Goal: Information Seeking & Learning: Check status

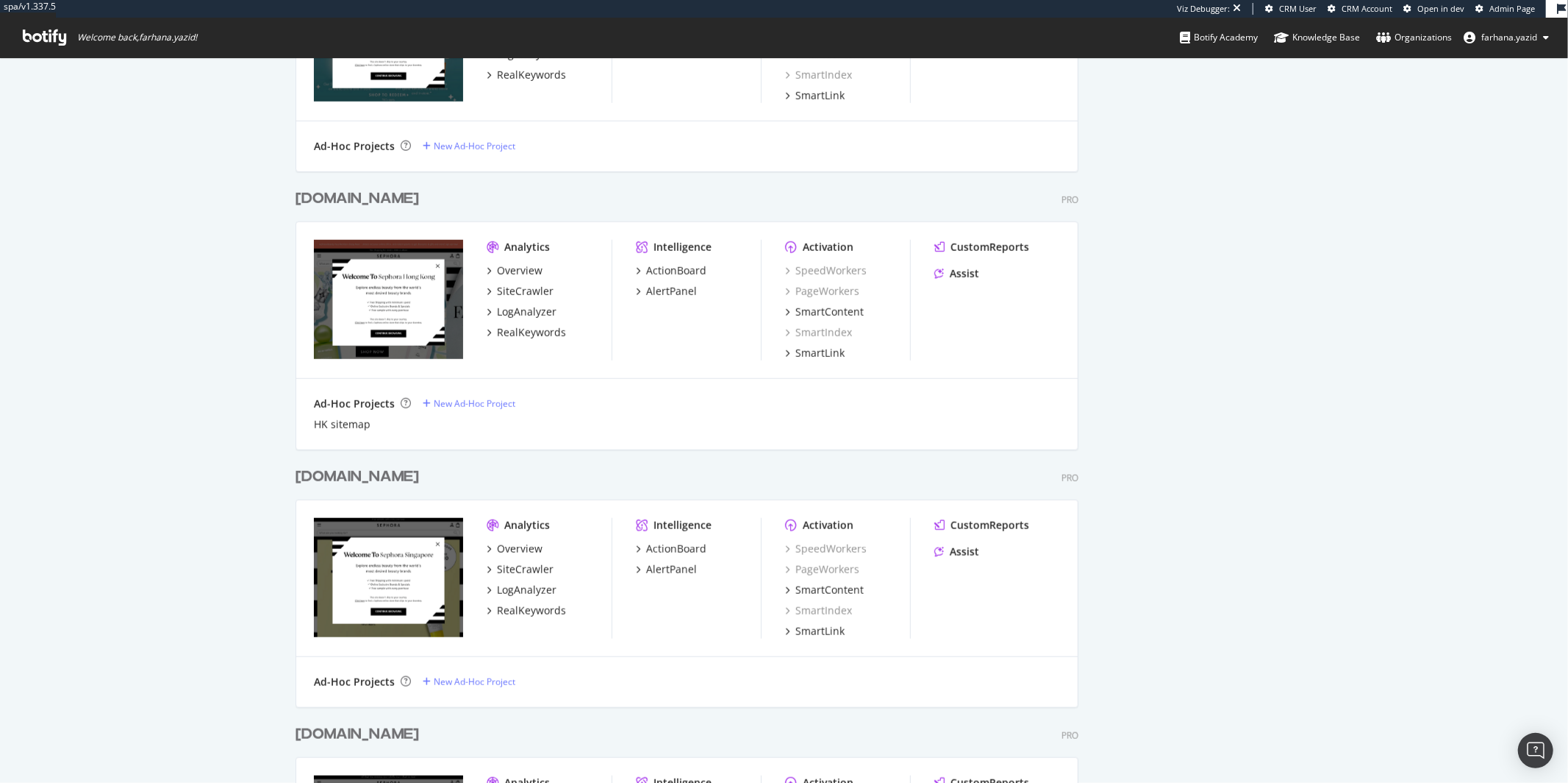
scroll to position [1024, 0]
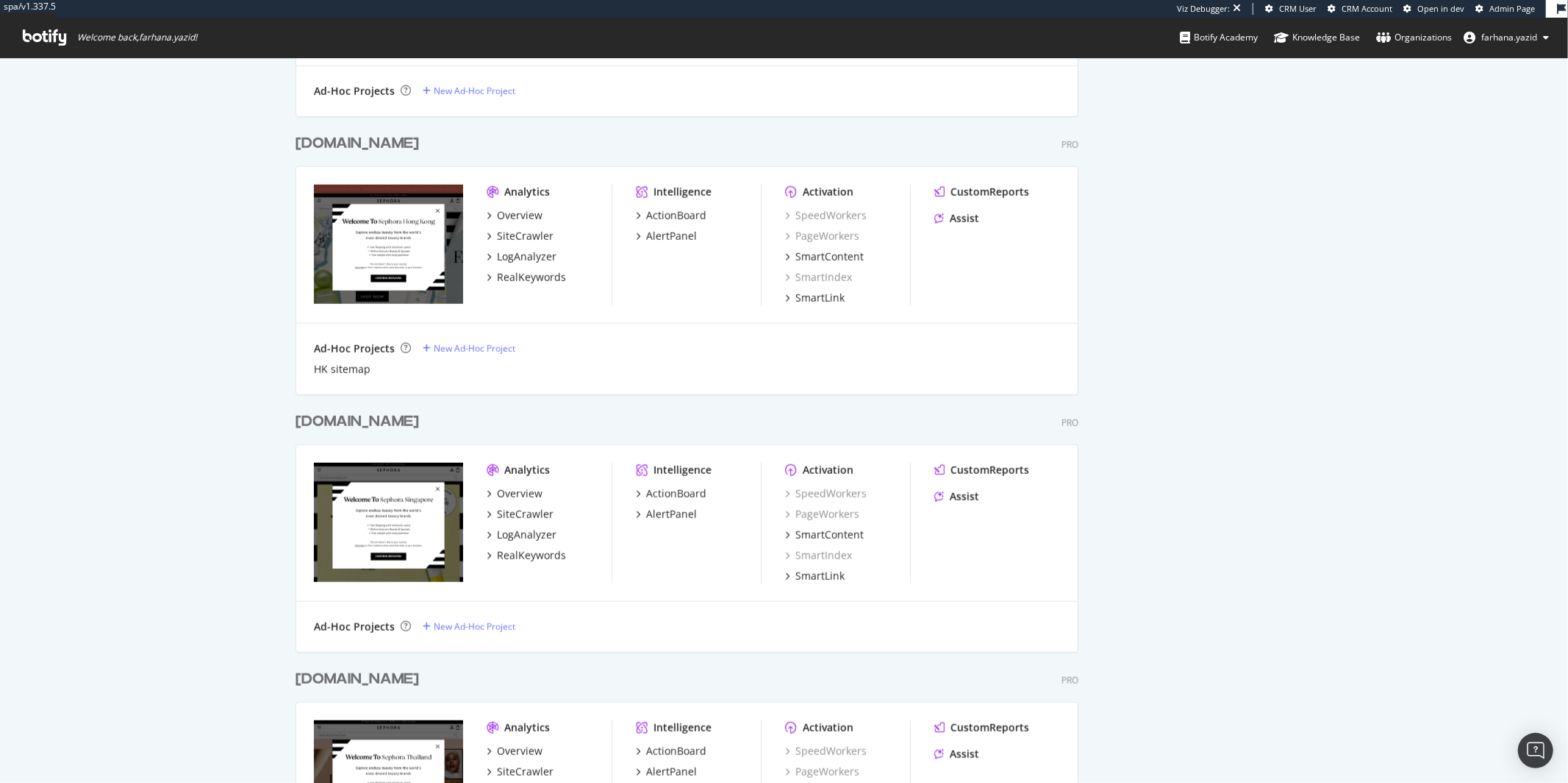
click at [368, 416] on div "[DOMAIN_NAME]" at bounding box center [357, 422] width 123 height 21
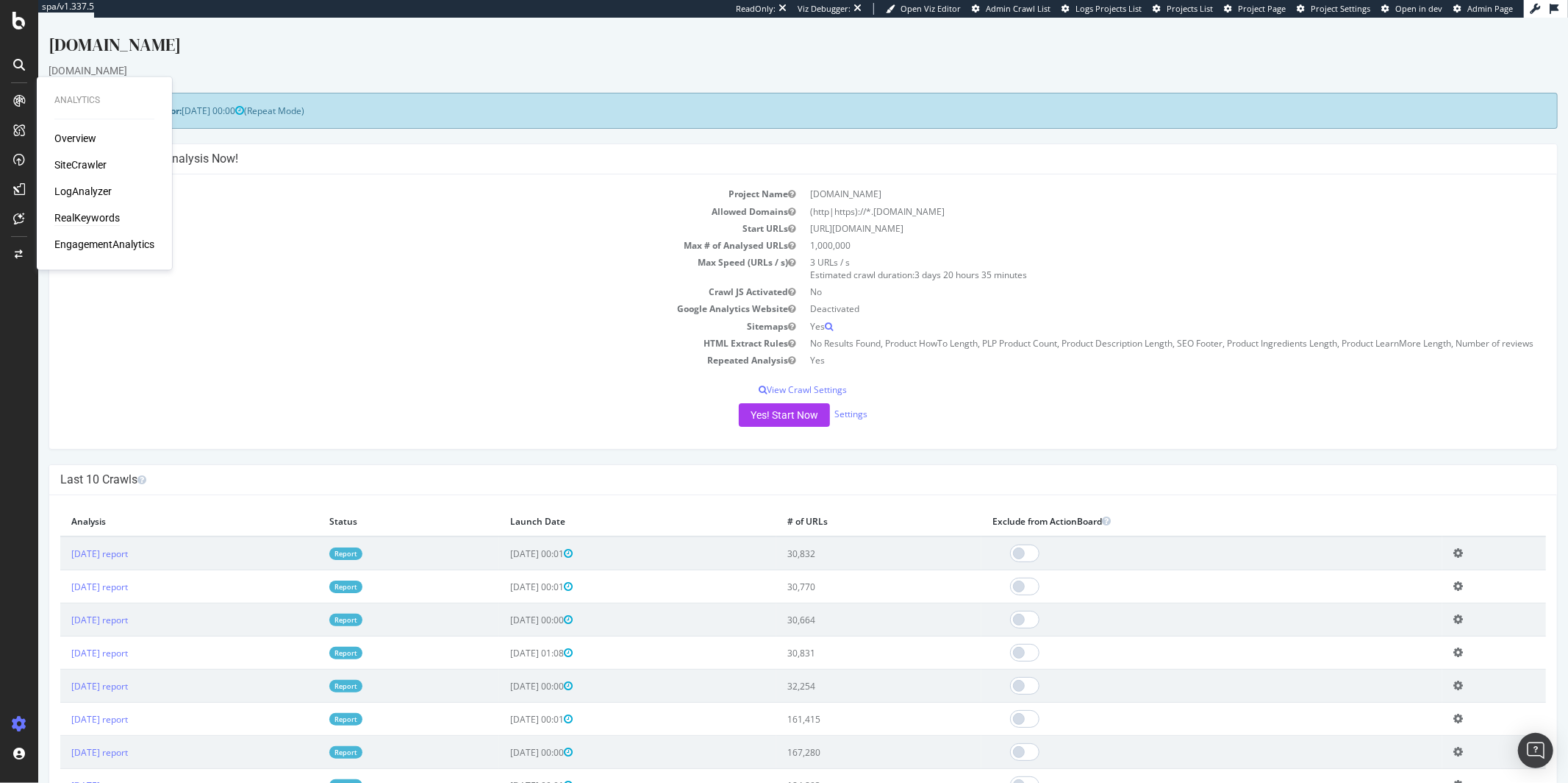
click at [93, 219] on div "RealKeywords" at bounding box center [86, 218] width 66 height 14
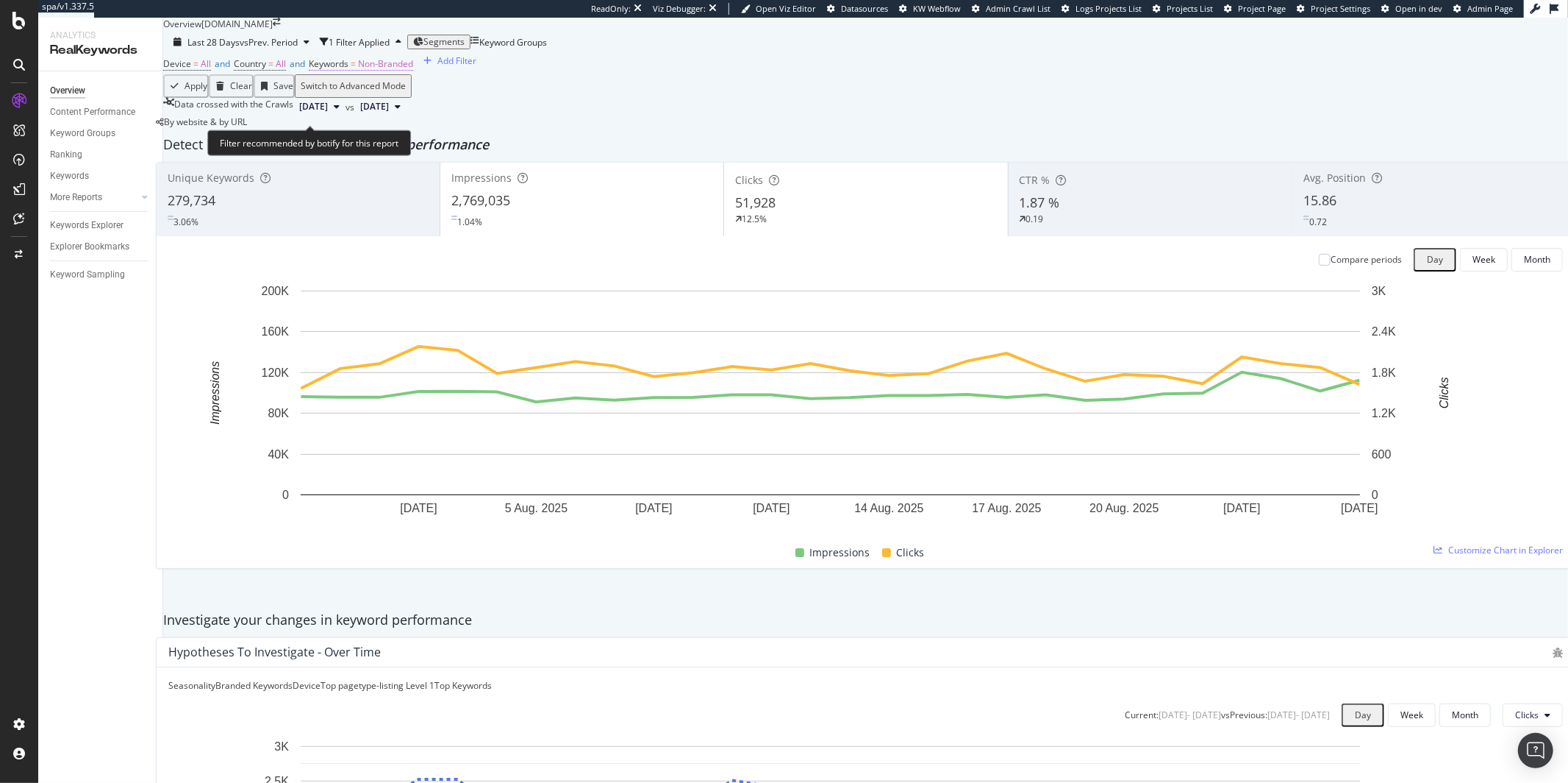
click at [395, 70] on span "Non-Branded" at bounding box center [386, 63] width 55 height 12
click at [393, 129] on span "Non-Branded" at bounding box center [366, 123] width 55 height 12
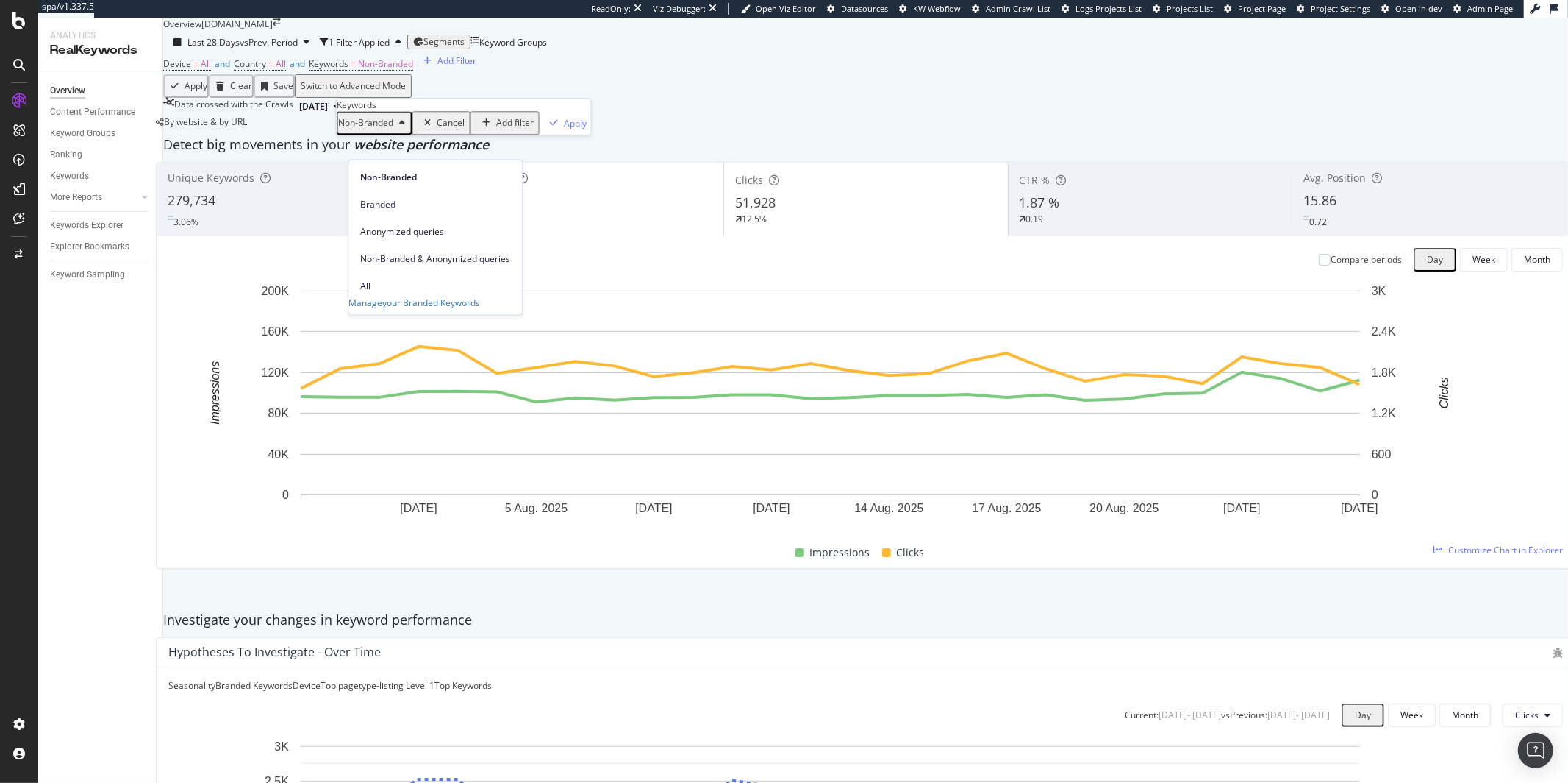
click at [844, 74] on div "Device = All and Country = All and Keywords = Non-Branded Add Filter" at bounding box center [865, 64] width 1405 height 21
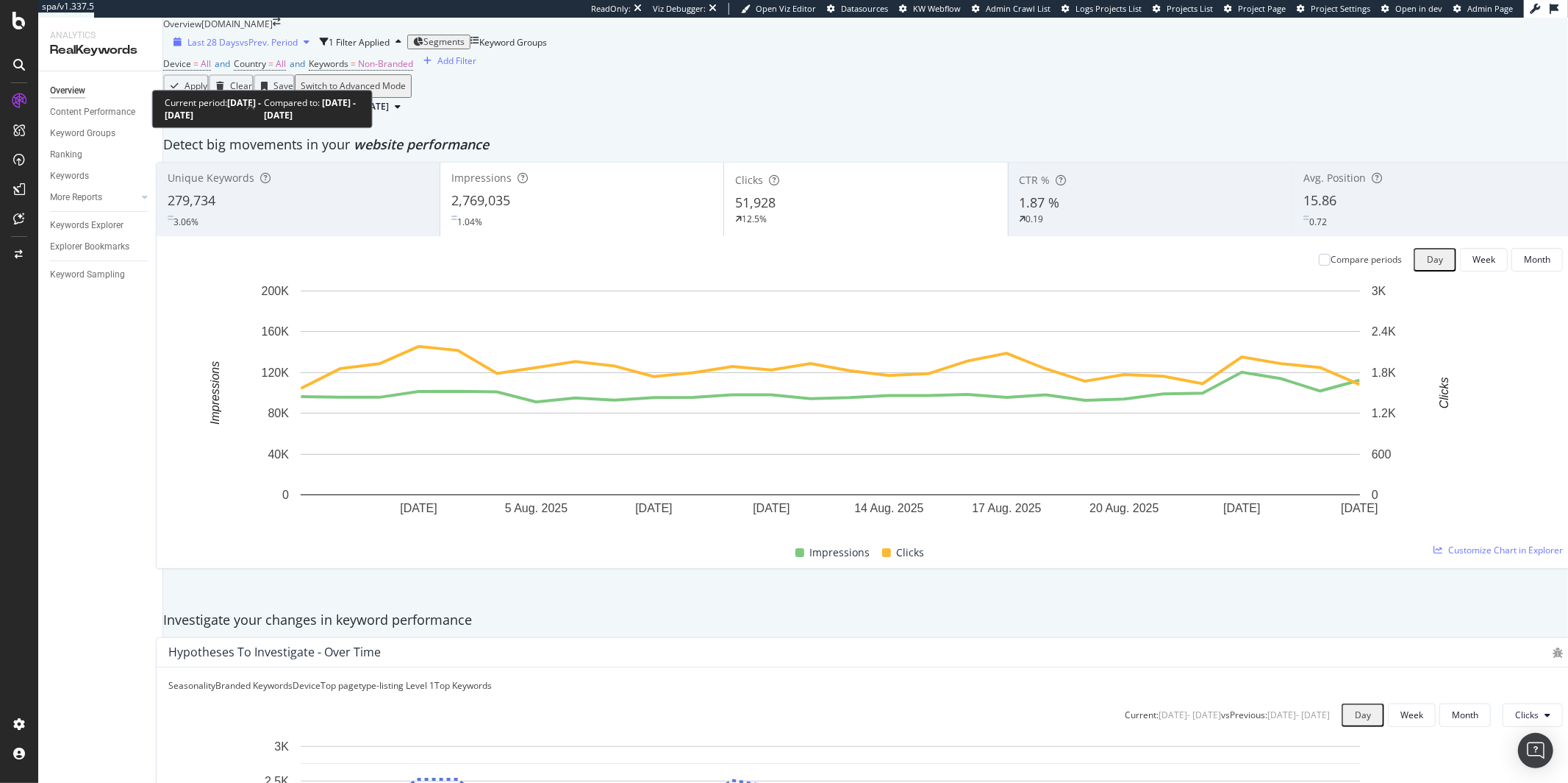
click at [292, 48] on div "Last 28 Days vs Prev. Period" at bounding box center [241, 42] width 148 height 12
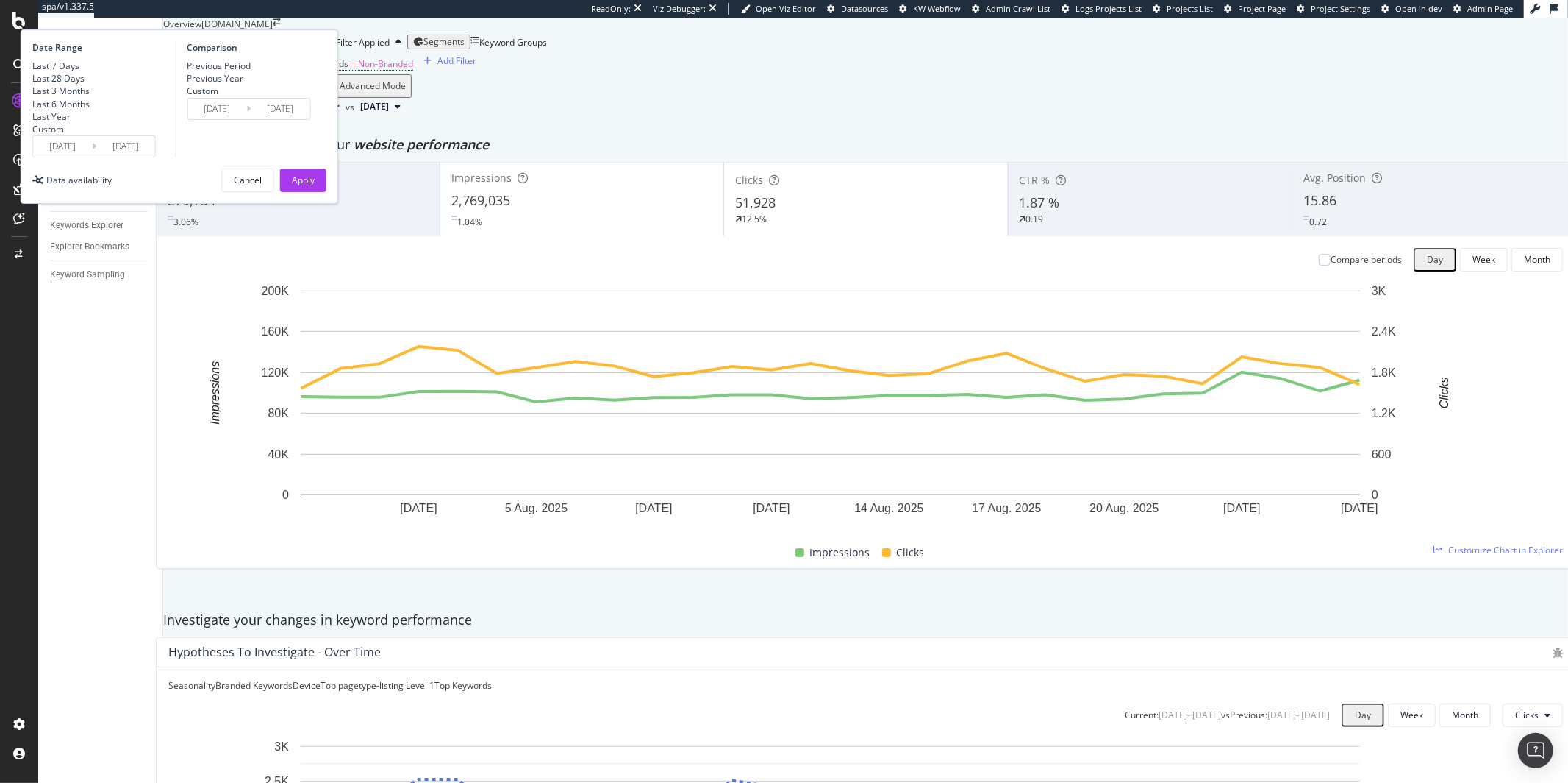
click at [89, 97] on div "Last 3 Months" at bounding box center [61, 90] width 57 height 12
type input "[DATE]"
click at [314, 186] on div "Apply" at bounding box center [303, 180] width 23 height 12
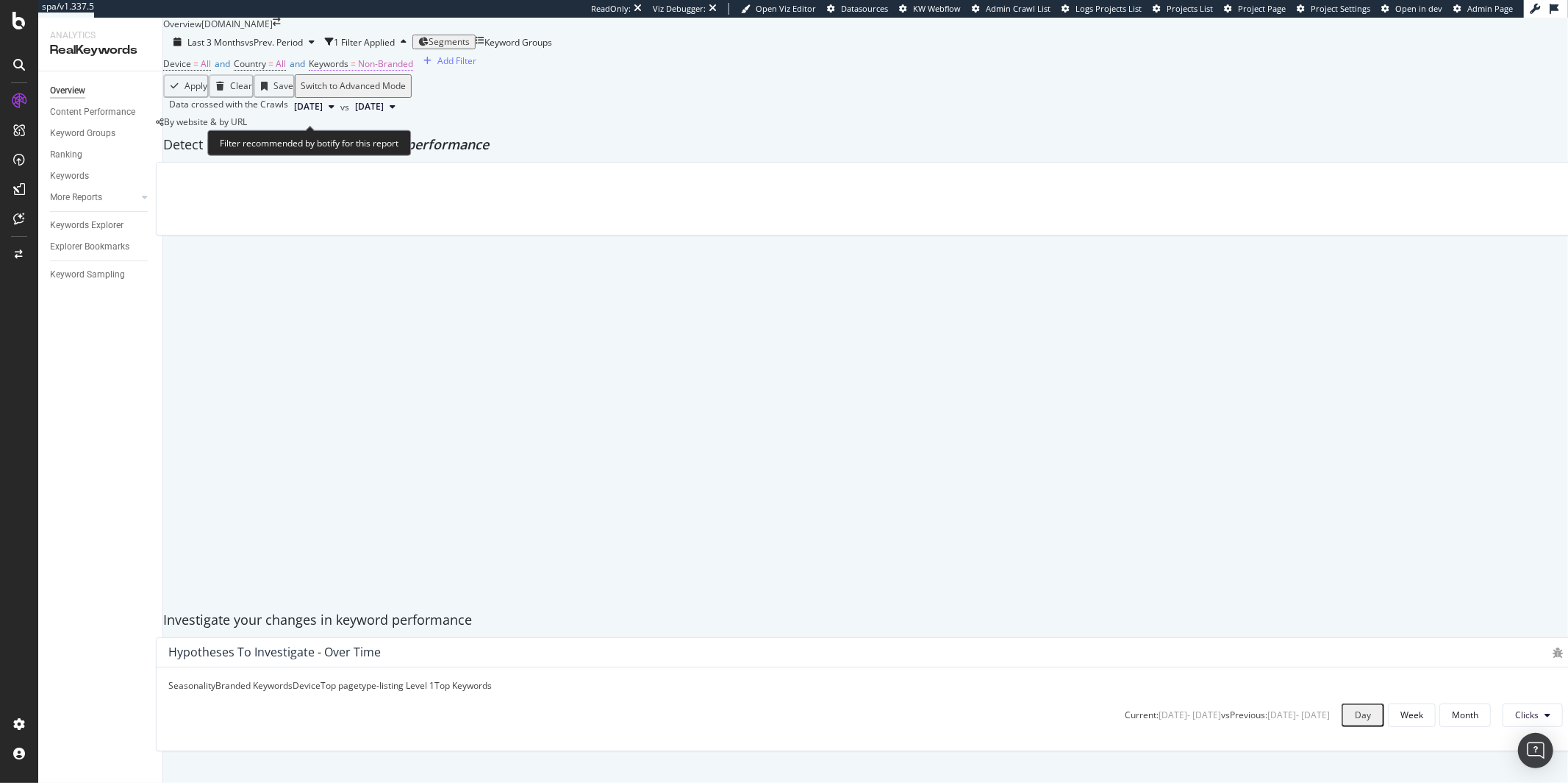
click at [413, 70] on span "Non-Branded" at bounding box center [386, 63] width 55 height 12
click at [645, 74] on div "Device = All and Country = All and Keywords = Non-Branded Add Filter" at bounding box center [865, 64] width 1405 height 21
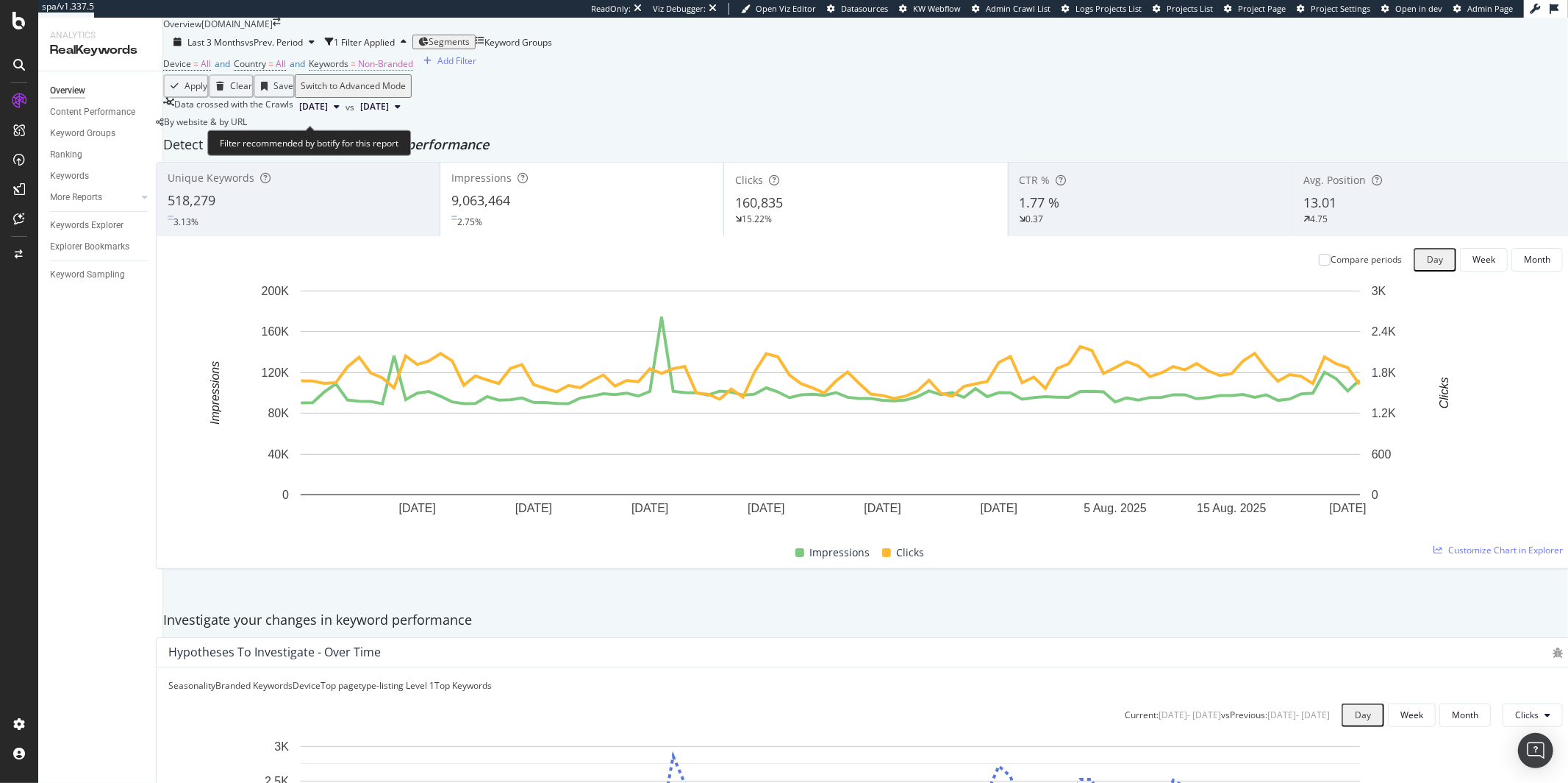
click at [413, 70] on span "Non-Branded" at bounding box center [386, 63] width 55 height 12
click at [390, 132] on div "Non-Branded" at bounding box center [374, 123] width 73 height 19
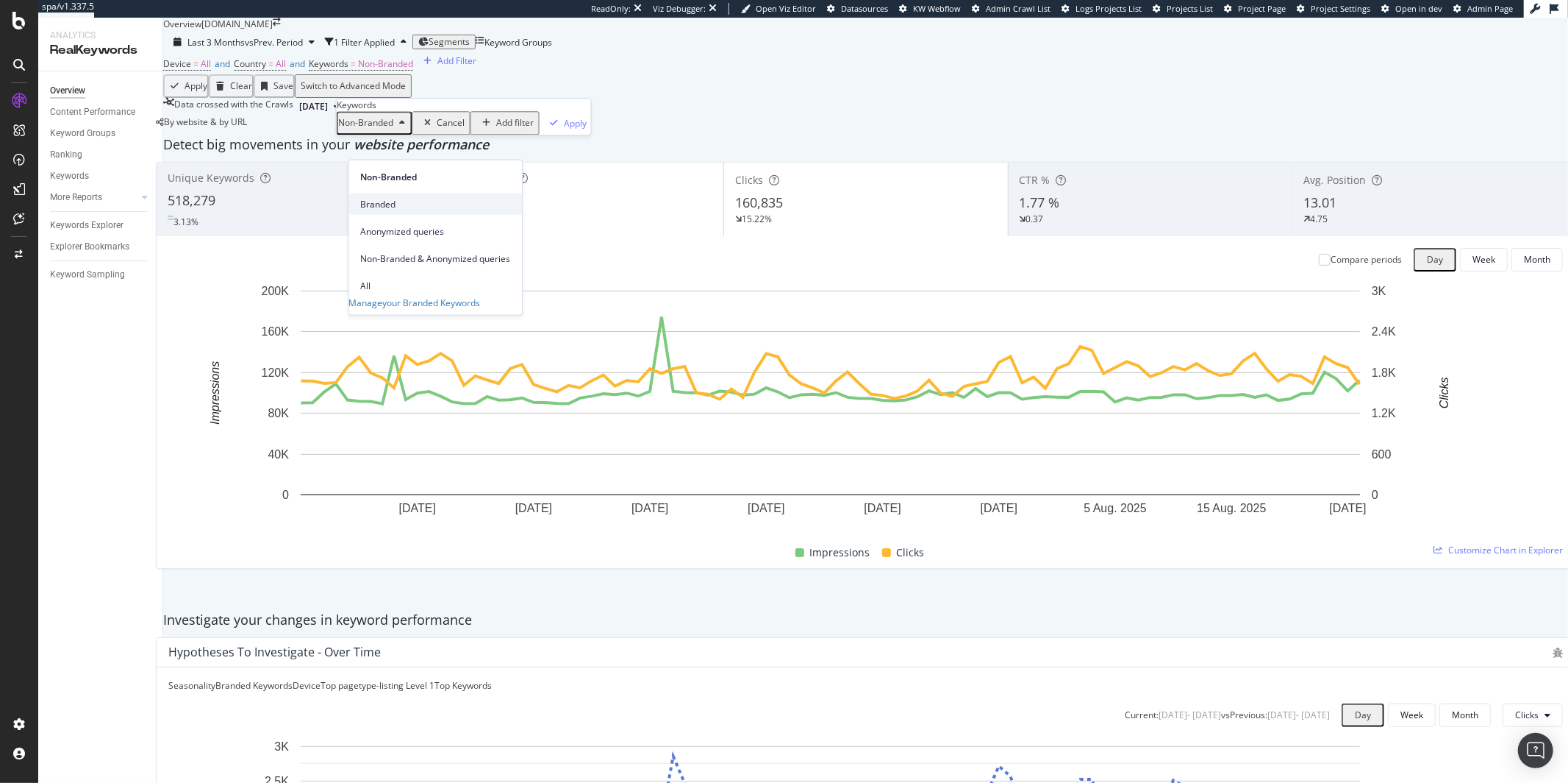
click at [391, 197] on span "Branded" at bounding box center [435, 203] width 150 height 13
click at [544, 129] on div "Apply" at bounding box center [556, 123] width 23 height 12
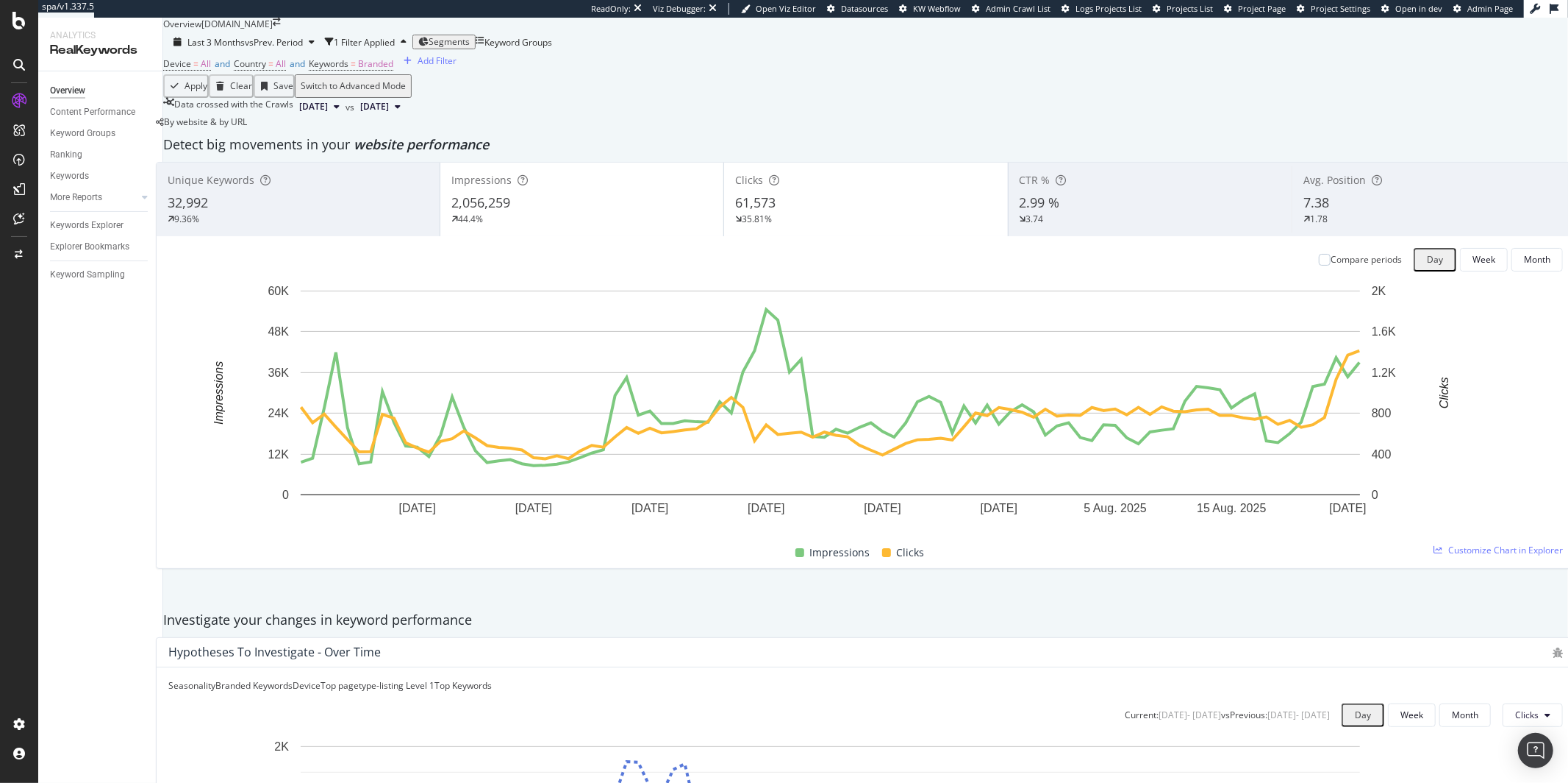
click at [393, 74] on div "Device = All and Country = All and Keywords = Branded" at bounding box center [278, 64] width 230 height 21
click at [392, 70] on span "Branded" at bounding box center [375, 63] width 35 height 12
drag, startPoint x: 382, startPoint y: 149, endPoint x: 388, endPoint y: 158, distance: 10.8
click at [373, 129] on span "Branded" at bounding box center [355, 123] width 35 height 12
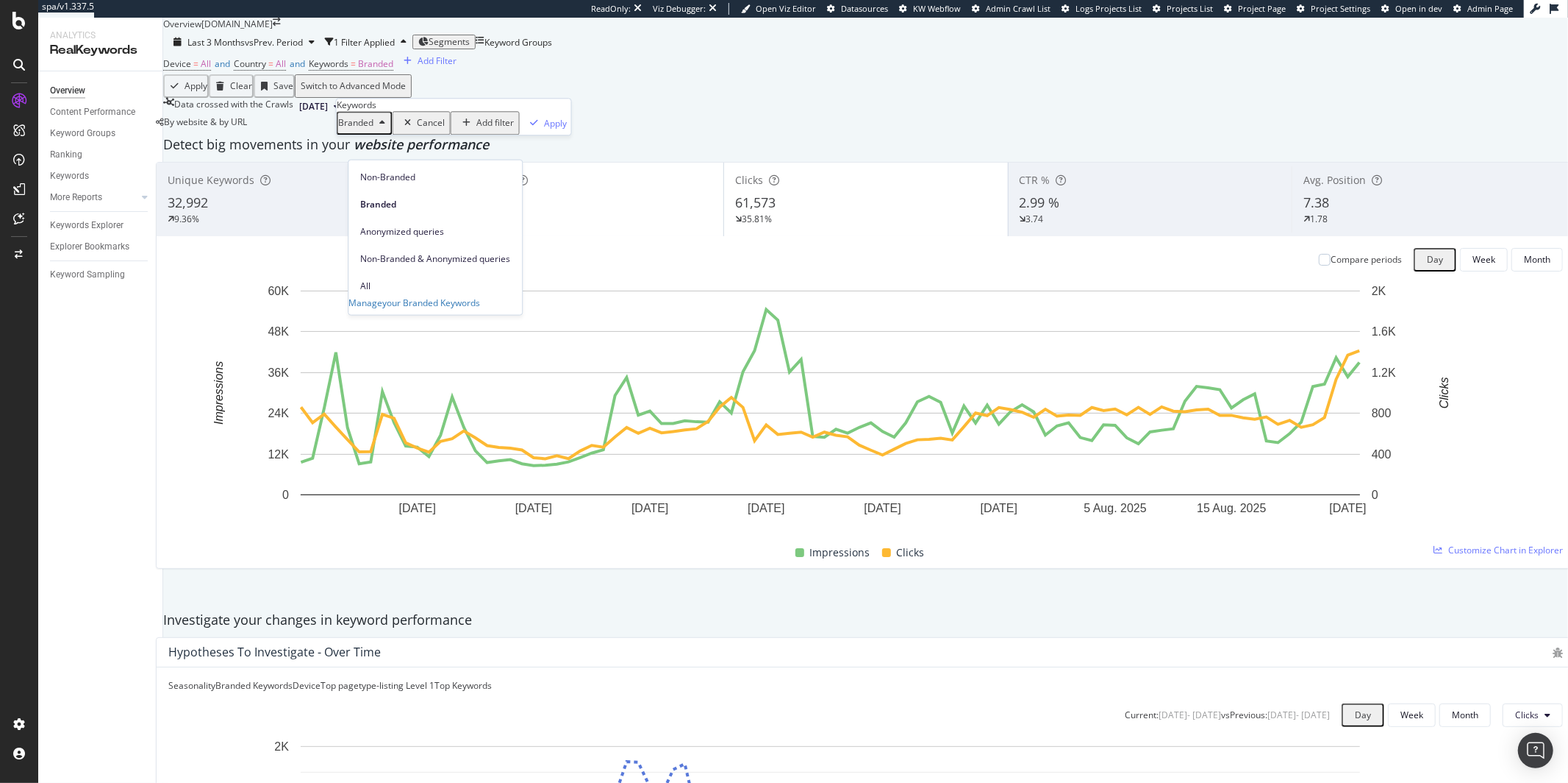
click at [395, 181] on span "Non-Branded" at bounding box center [435, 177] width 150 height 13
click at [564, 129] on div "Apply" at bounding box center [576, 123] width 23 height 12
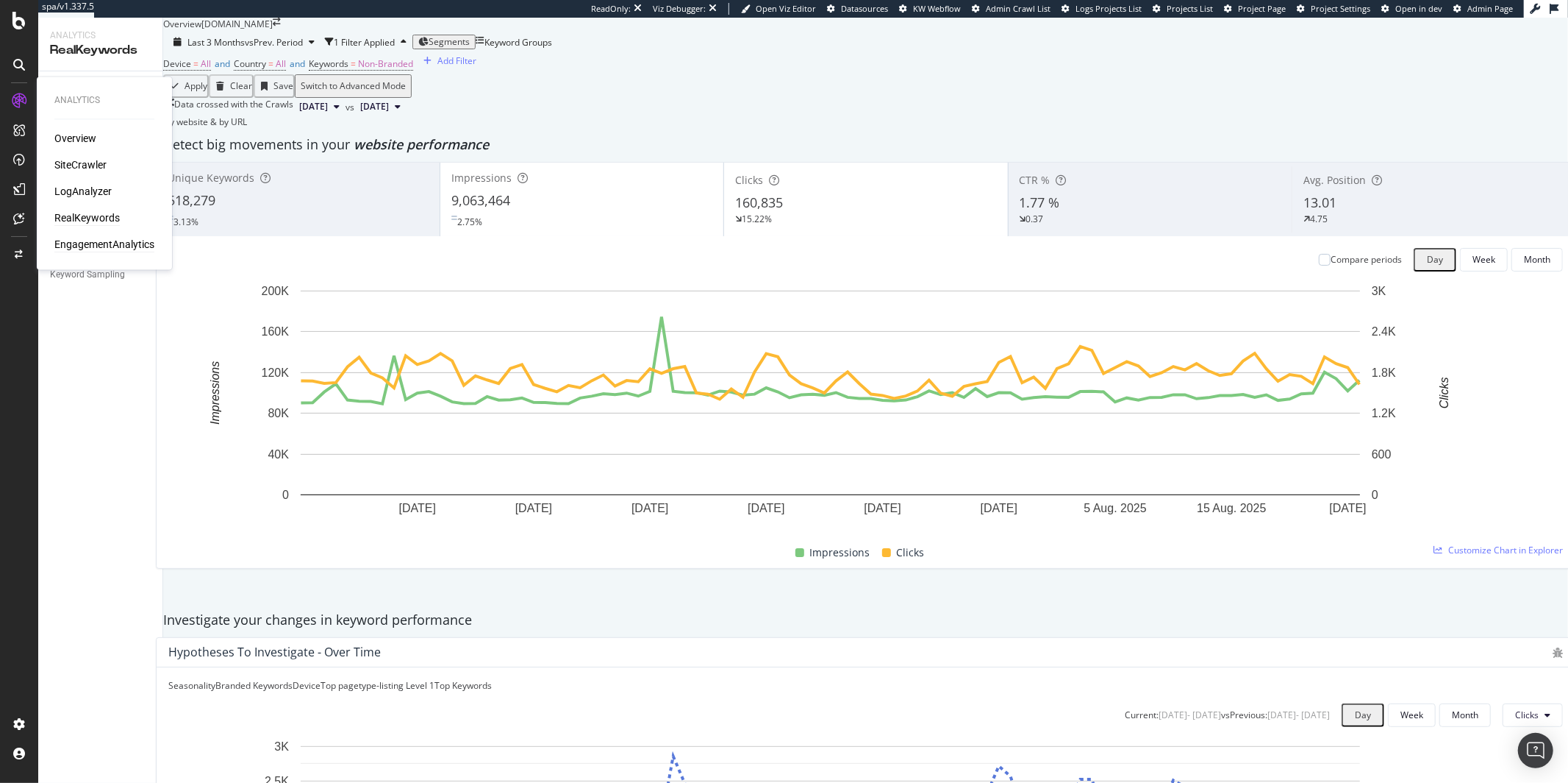
click at [90, 246] on div "EngagementAnalytics" at bounding box center [104, 244] width 100 height 14
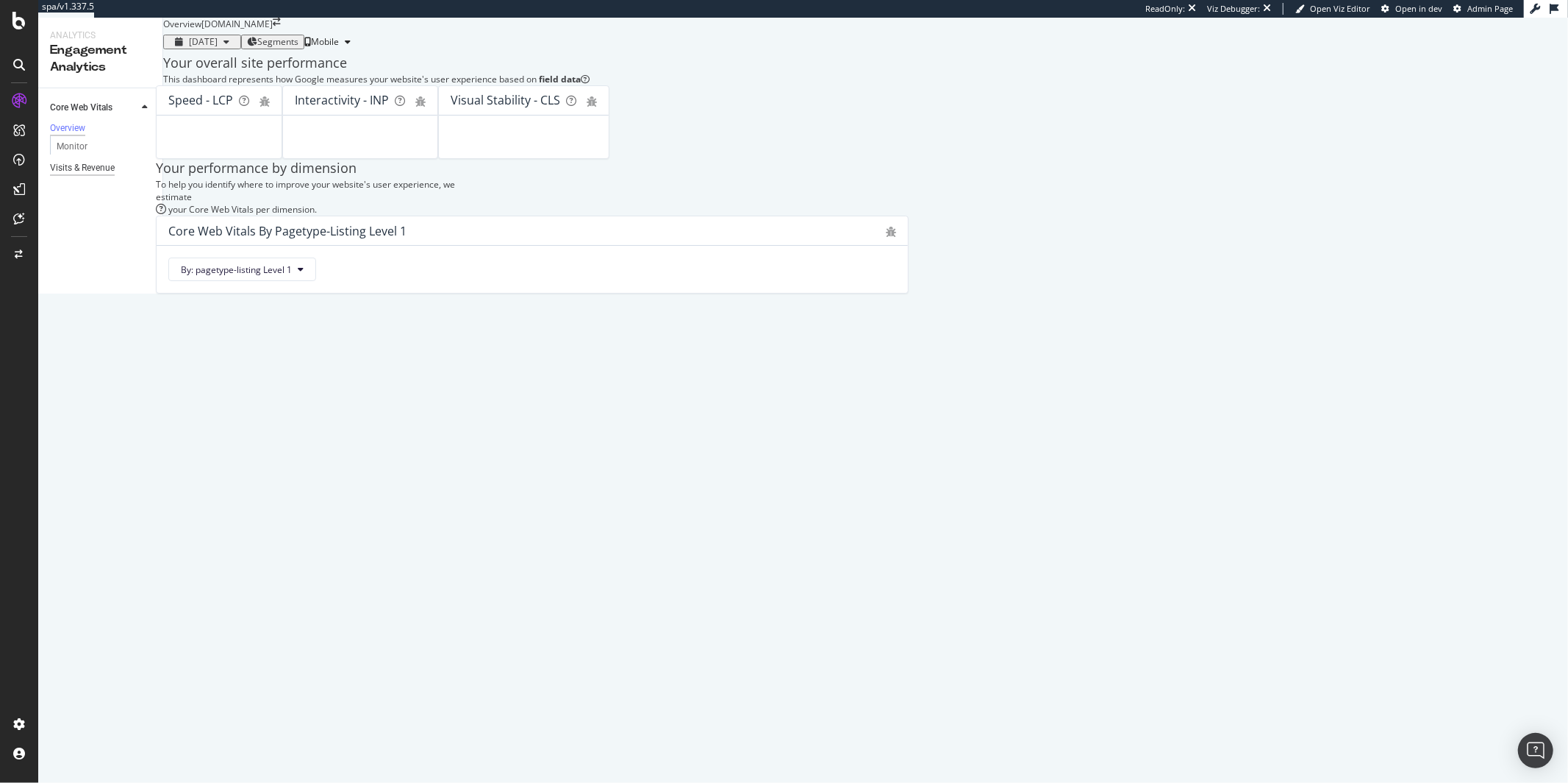
click at [55, 168] on div "Visits & Revenue" at bounding box center [83, 168] width 65 height 15
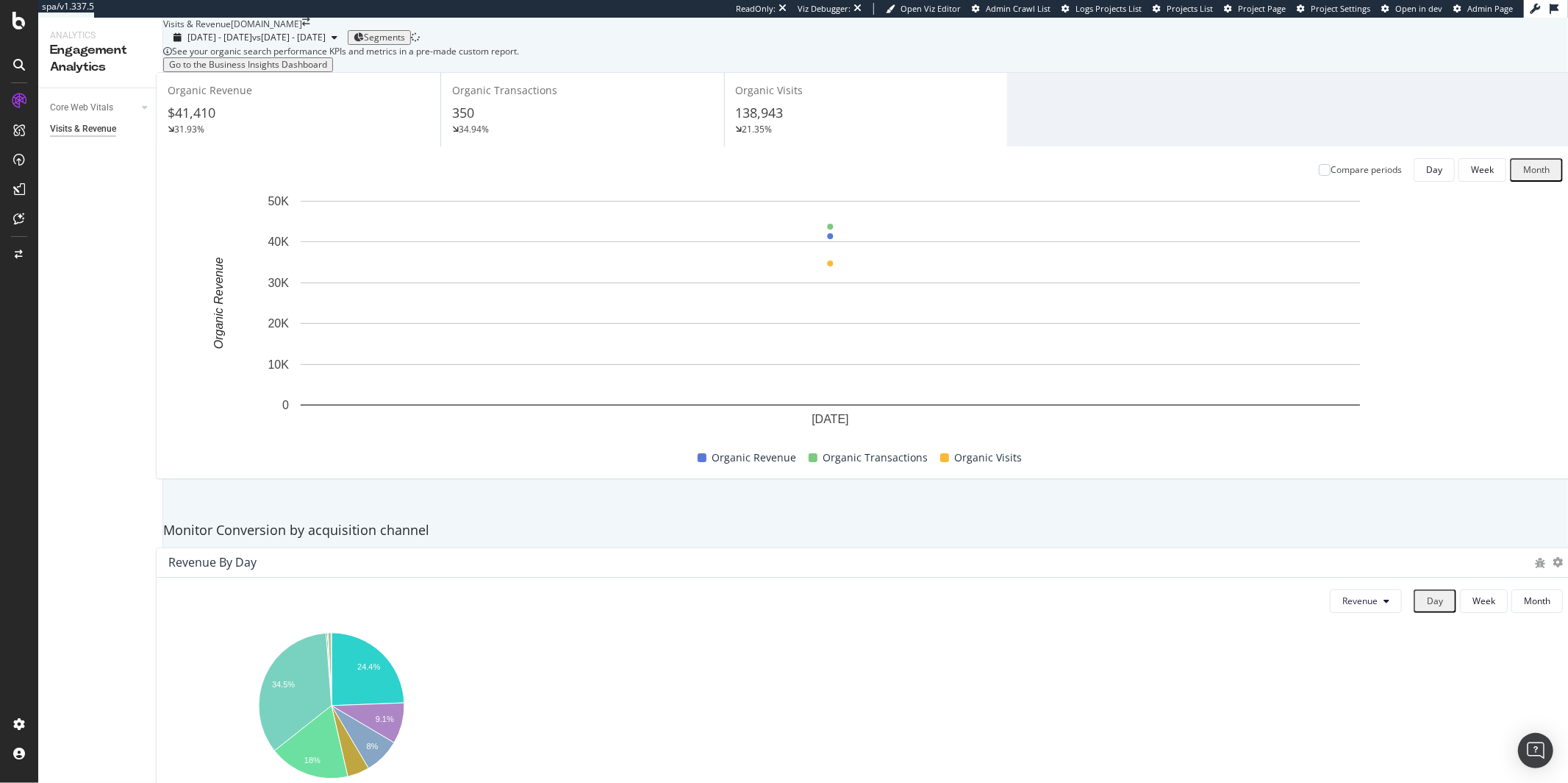
click at [331, 45] on div "[DATE] - [DATE] vs [DATE] - [DATE] Segments" at bounding box center [865, 37] width 1405 height 14
click at [326, 44] on span "vs [DATE] - [DATE]" at bounding box center [288, 37] width 73 height 12
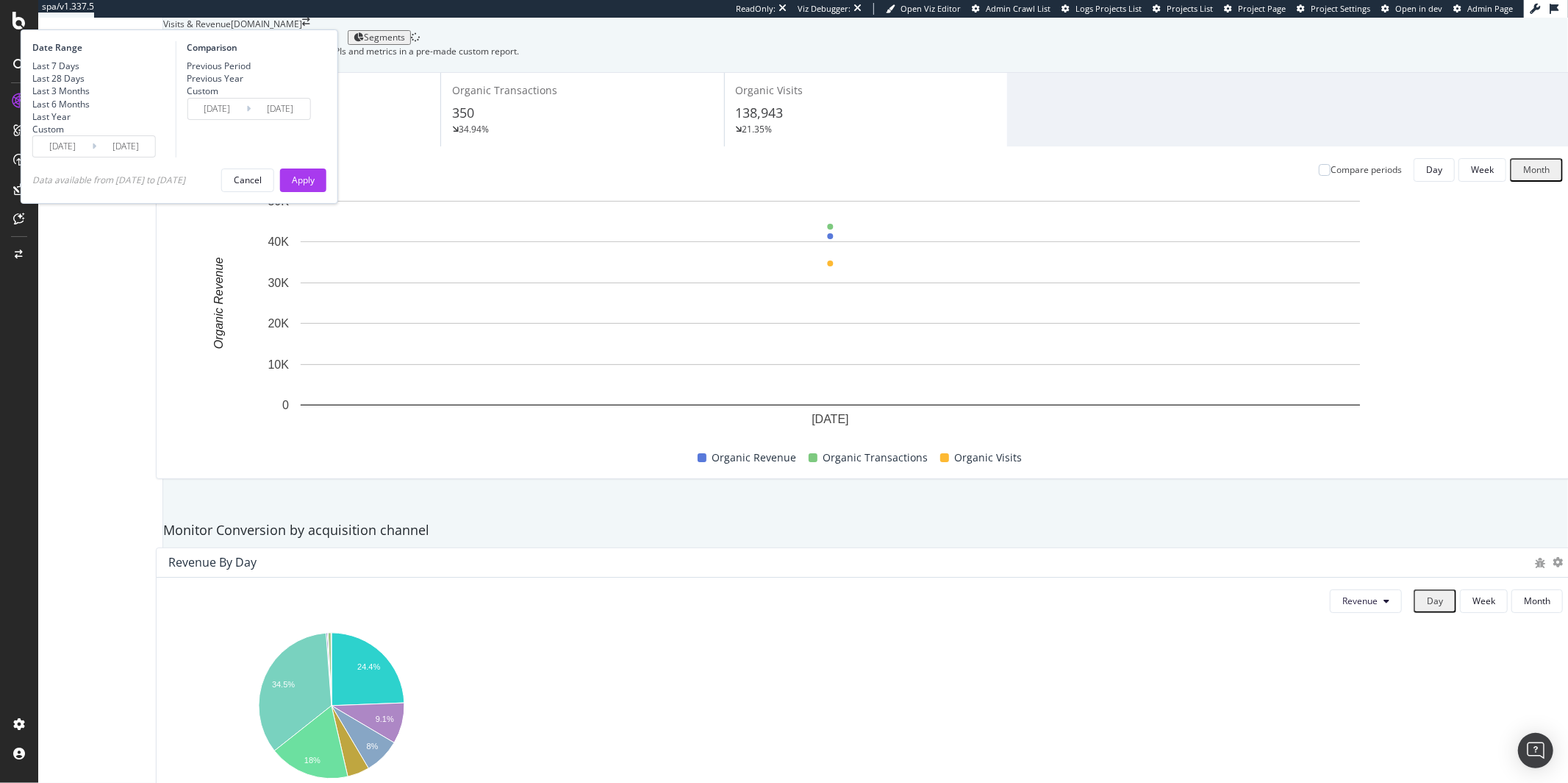
click at [89, 97] on div "Last 3 Months" at bounding box center [61, 90] width 57 height 12
type input "[DATE]"
click at [314, 186] on div "Apply" at bounding box center [303, 180] width 23 height 12
